Goal: Information Seeking & Learning: Learn about a topic

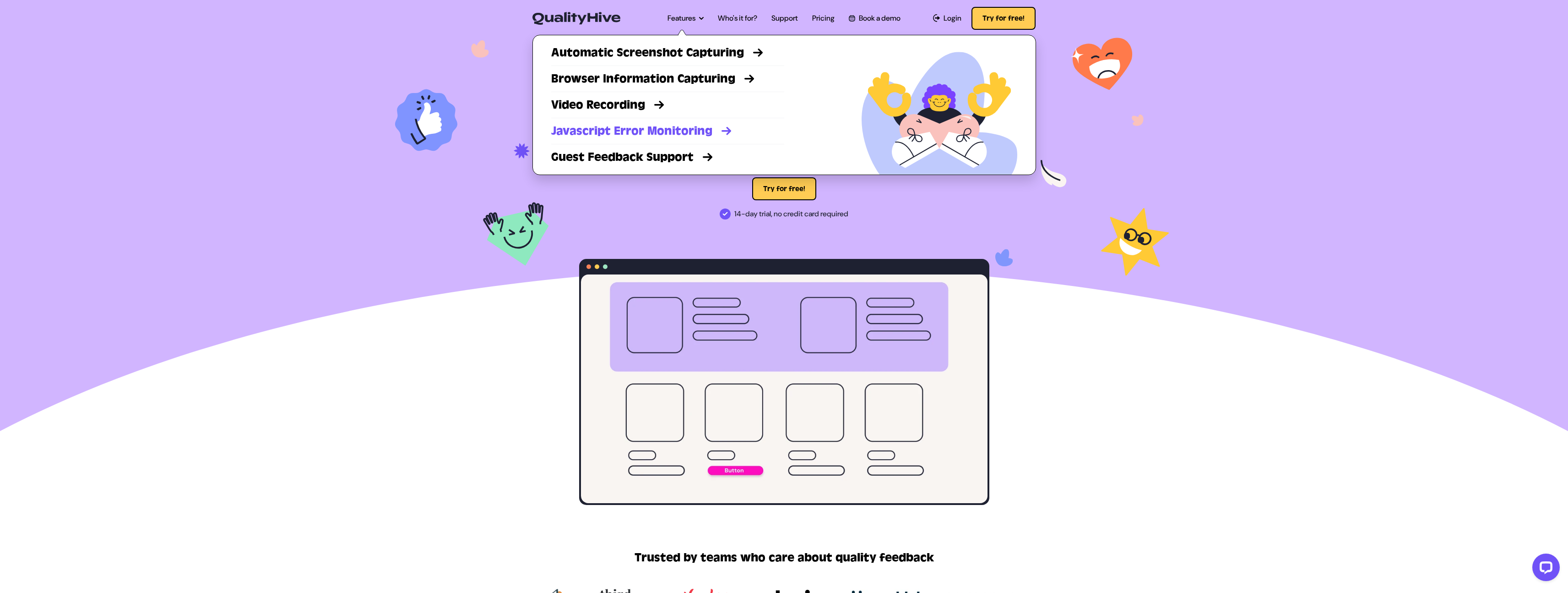
click at [634, 129] on link "Javascript Error Monitoring" at bounding box center [668, 131] width 233 height 17
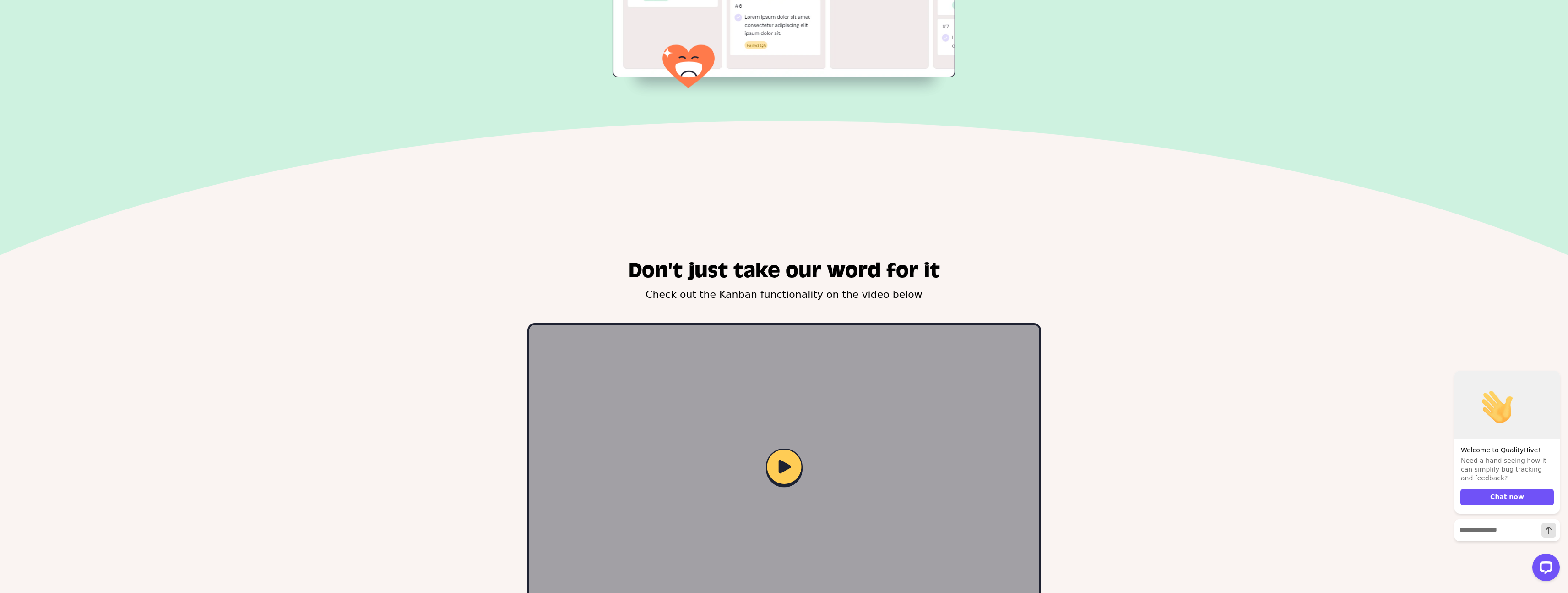
scroll to position [1368, 0]
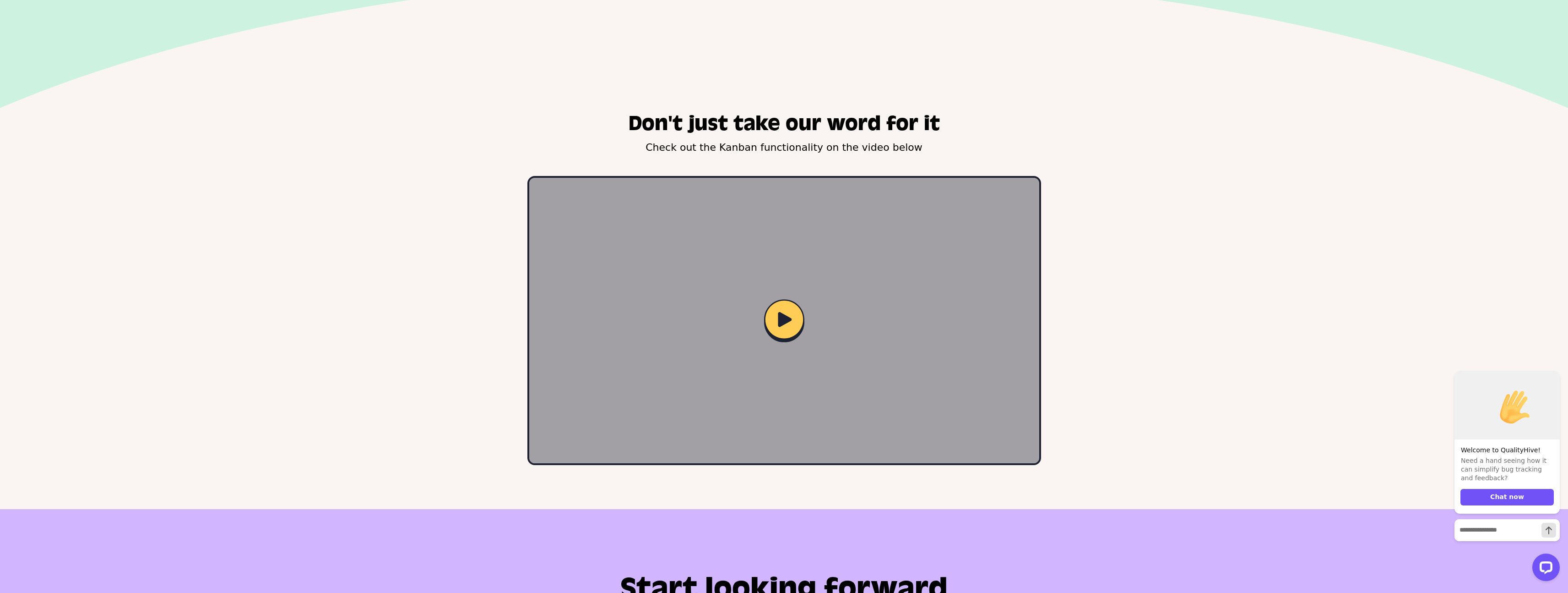
click at [779, 322] on img at bounding box center [784, 321] width 40 height 43
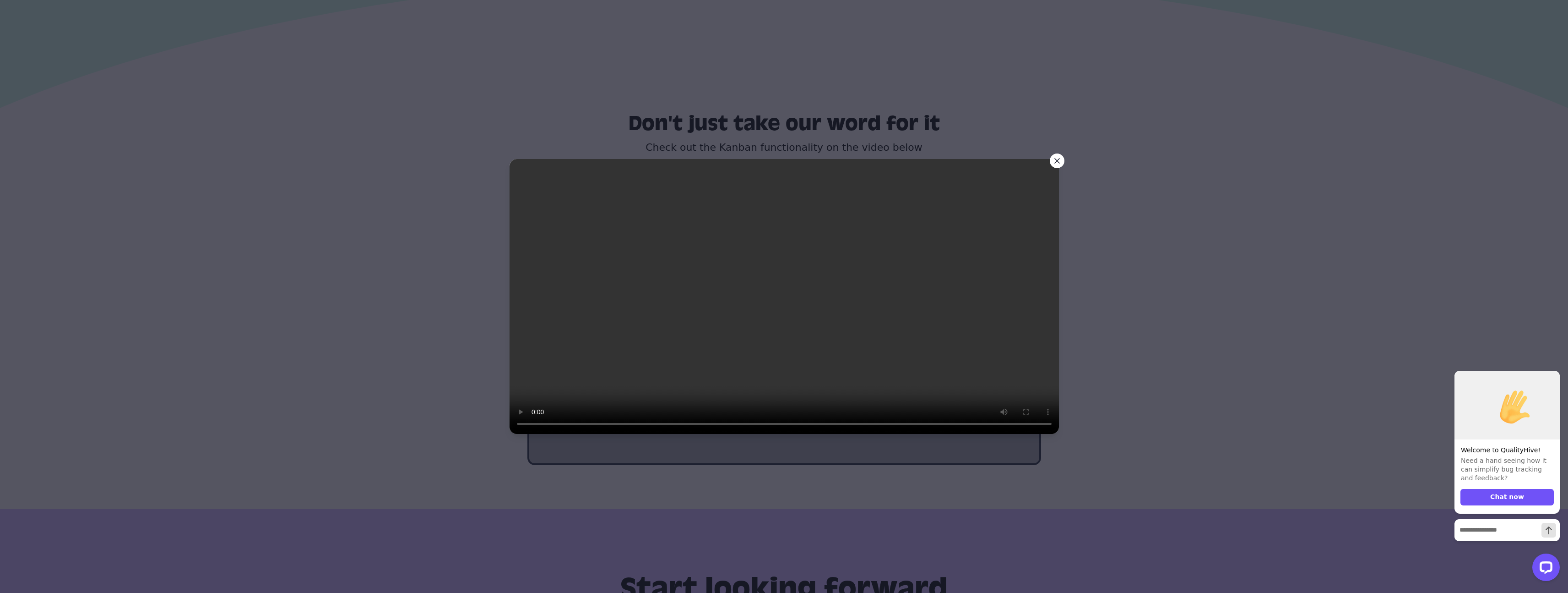
click at [759, 357] on video at bounding box center [784, 296] width 550 height 275
click at [773, 257] on video at bounding box center [784, 296] width 550 height 275
click at [799, 308] on video at bounding box center [784, 296] width 550 height 275
click at [1055, 159] on icon at bounding box center [1057, 161] width 5 height 5
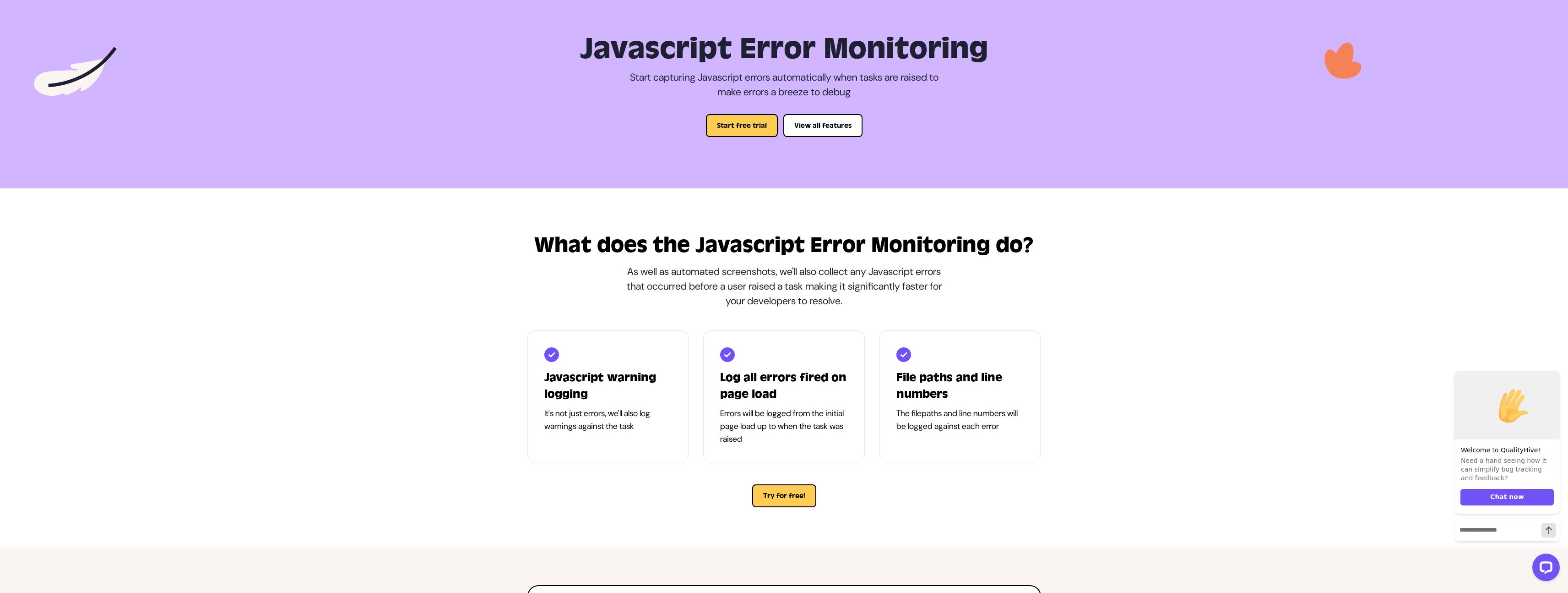
scroll to position [0, 0]
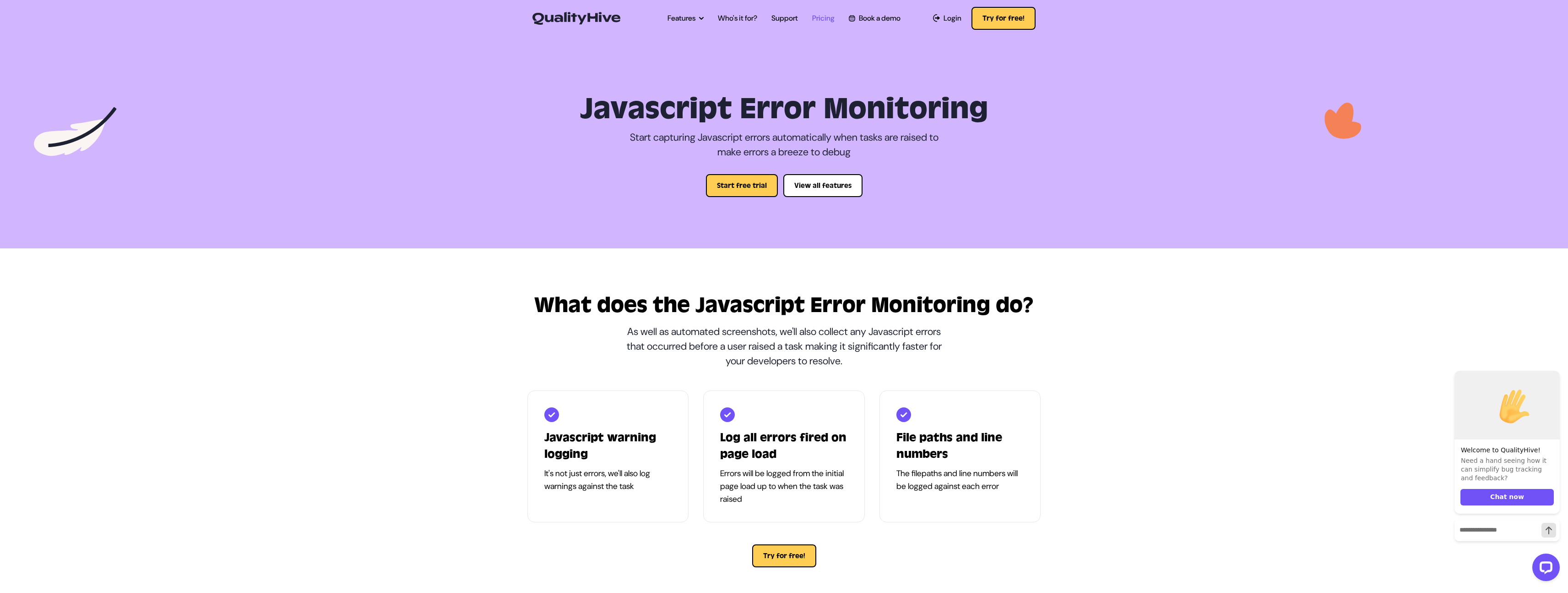
click at [817, 17] on link "Pricing" at bounding box center [824, 18] width 23 height 11
